Goal: Download file/media

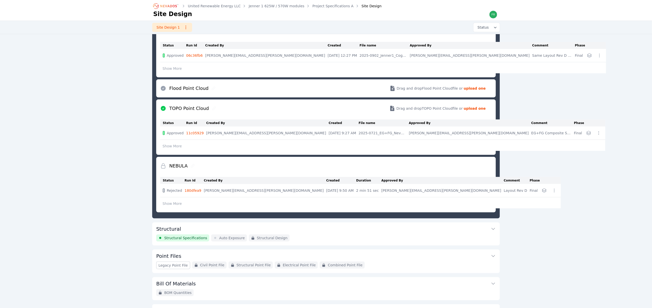
scroll to position [192, 0]
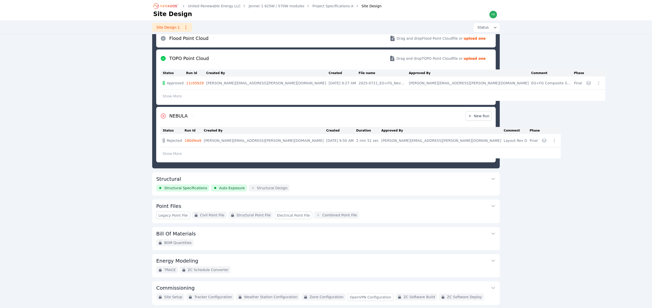
scroll to position [177, 0]
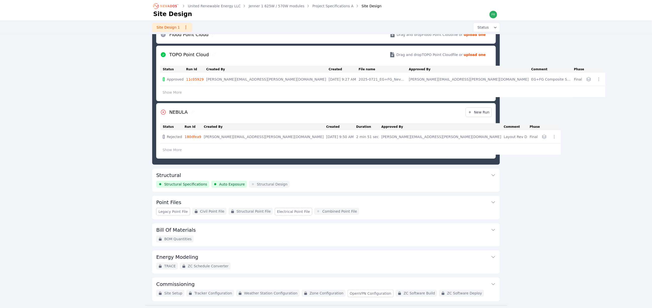
click at [308, 176] on button "Structural" at bounding box center [325, 175] width 339 height 12
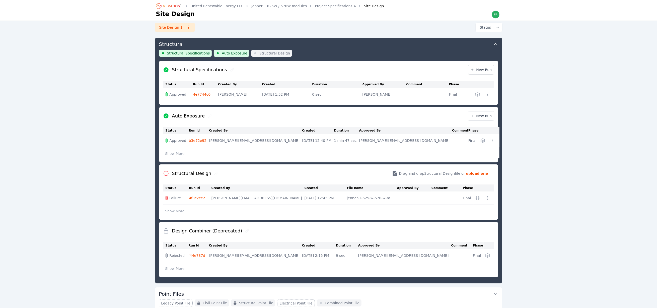
click at [481, 142] on icon "button" at bounding box center [483, 140] width 5 height 5
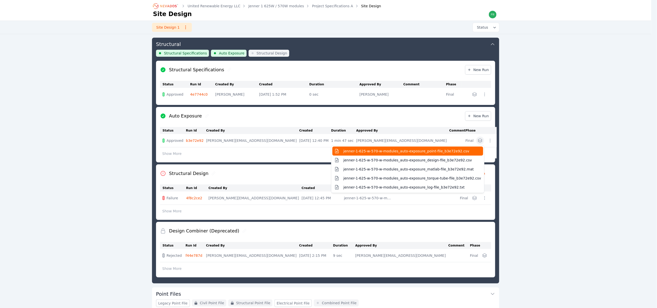
click at [389, 149] on span "jenner-1-625-w-570-w-modules_auto-exposure_point-file_b3e72e92.csv" at bounding box center [407, 151] width 126 height 5
